Goal: Communication & Community: Participate in discussion

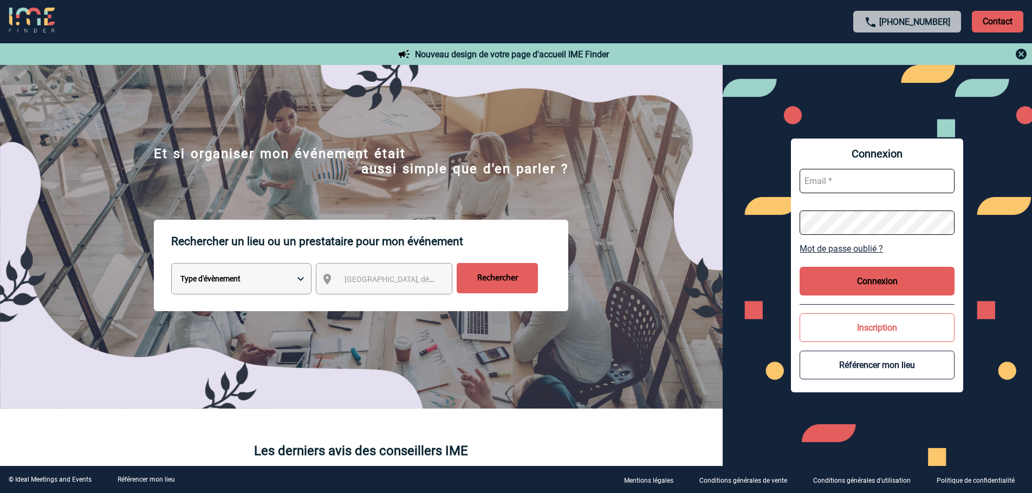
click at [838, 181] on input "text" at bounding box center [876, 181] width 155 height 24
click at [820, 180] on input "p" at bounding box center [876, 181] width 155 height 24
type input "patricia.fontaine@capgemini.com"
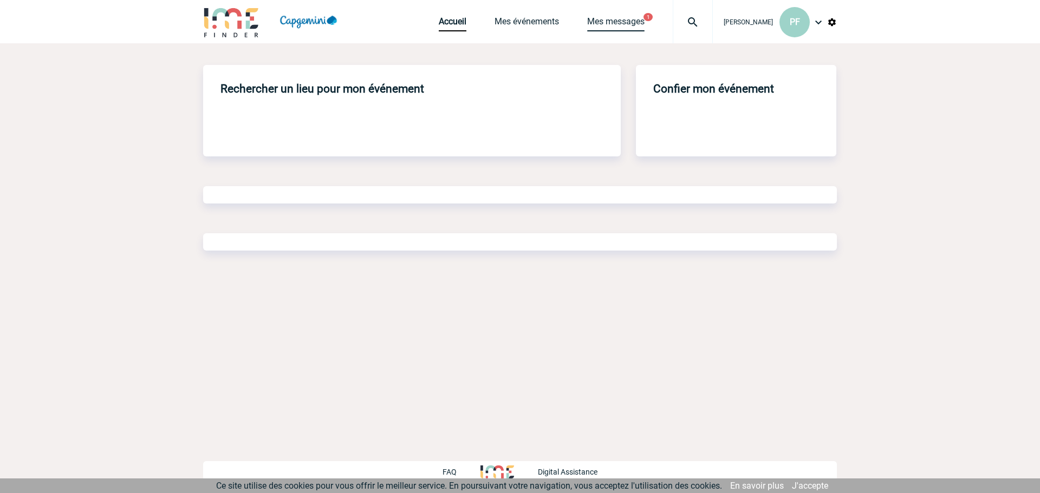
click at [643, 17] on link "Mes messages" at bounding box center [615, 23] width 57 height 15
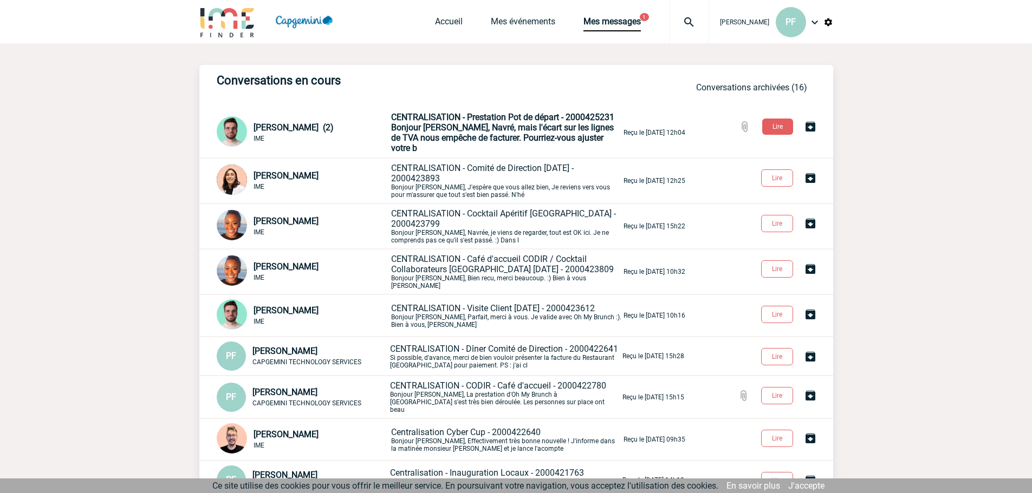
click at [498, 118] on span "CENTRALISATION - Prestation Pot de départ - 2000425231" at bounding box center [502, 117] width 223 height 10
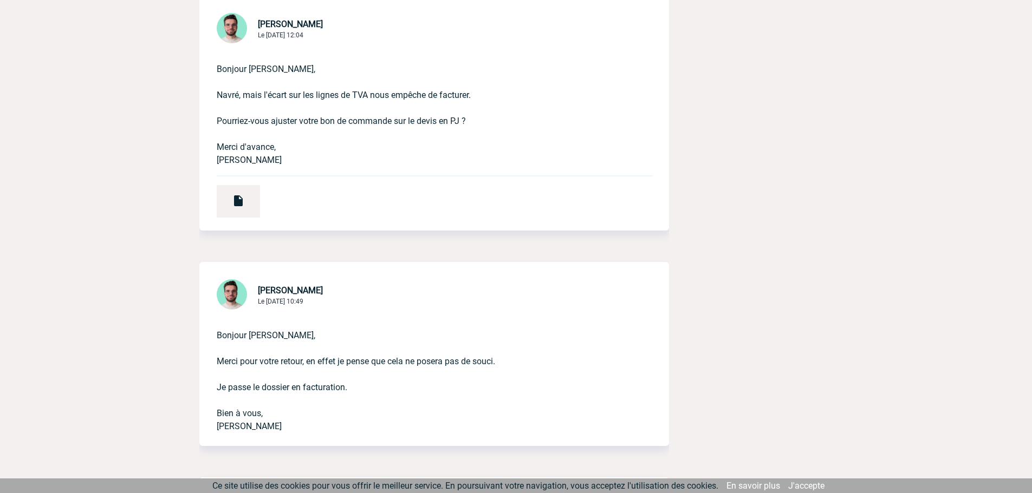
scroll to position [361, 0]
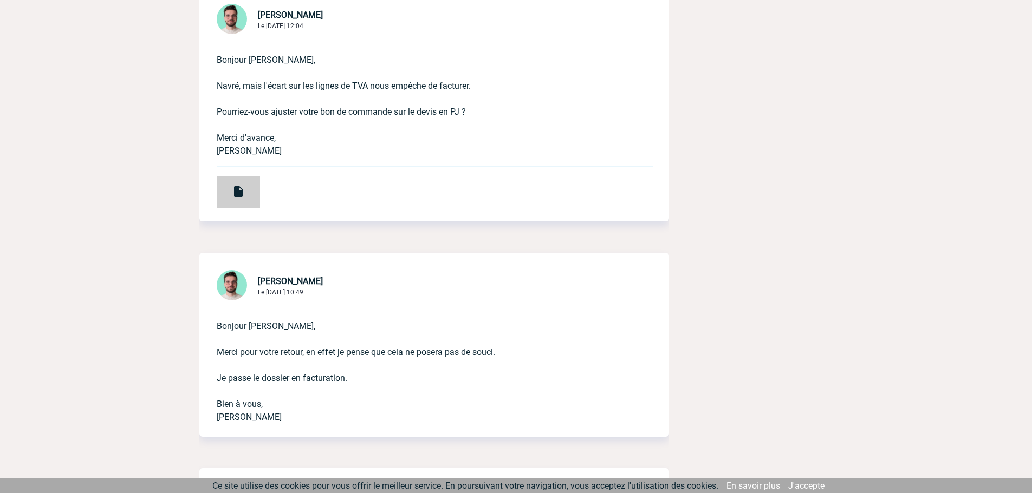
click at [246, 204] on div at bounding box center [238, 192] width 43 height 32
